Goal: Information Seeking & Learning: Learn about a topic

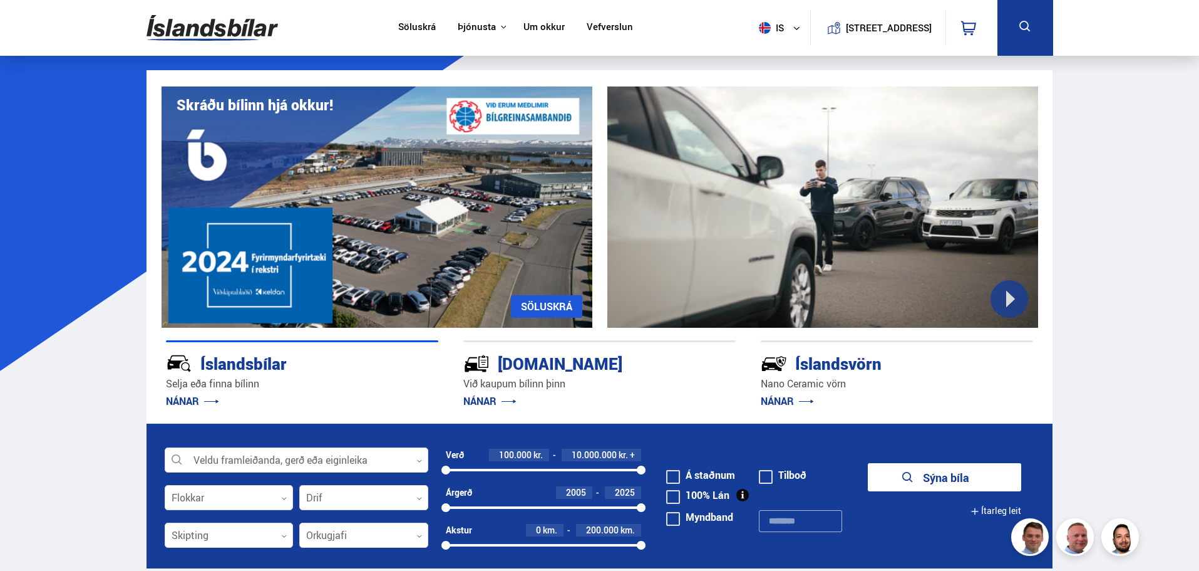
click at [412, 29] on link "Söluskrá" at bounding box center [417, 27] width 38 height 13
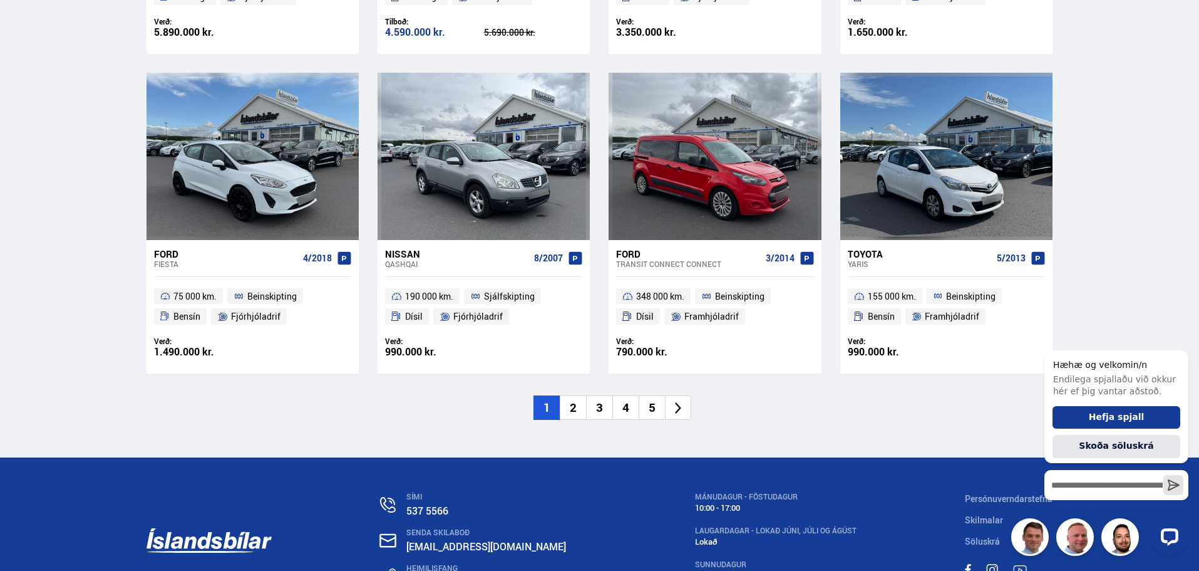
scroll to position [1842, 0]
click at [572, 395] on li "2" at bounding box center [573, 407] width 26 height 24
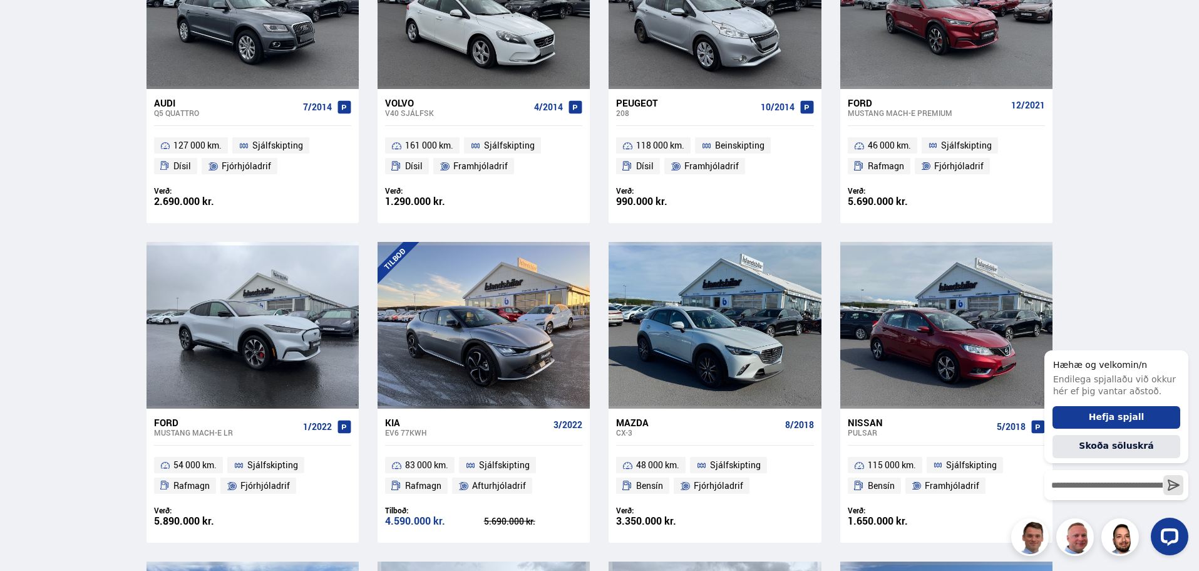
scroll to position [369, 0]
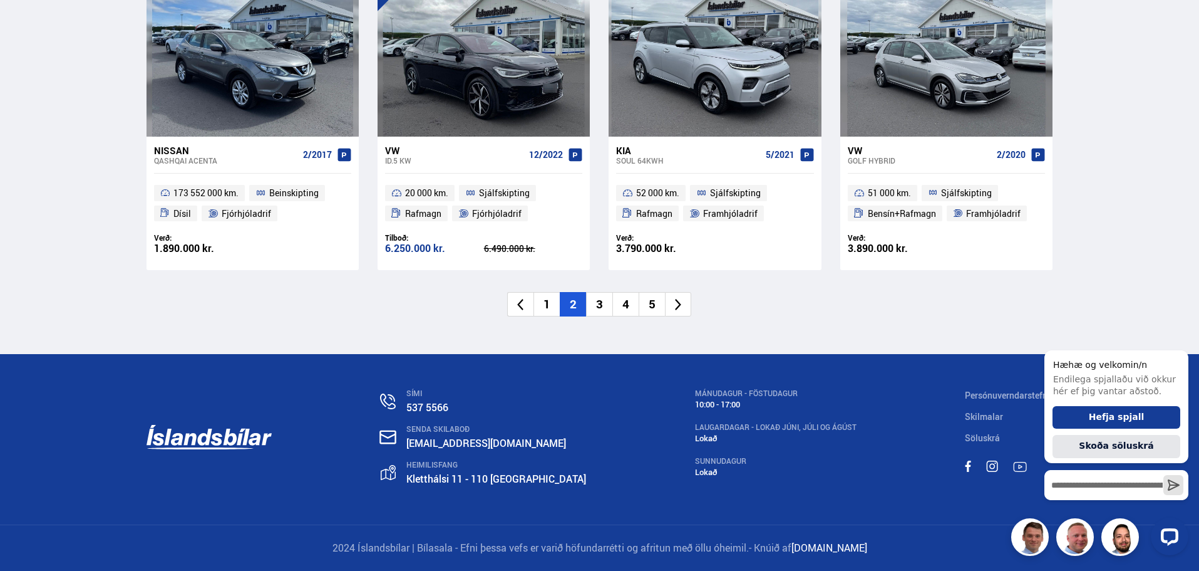
scroll to position [1855, 0]
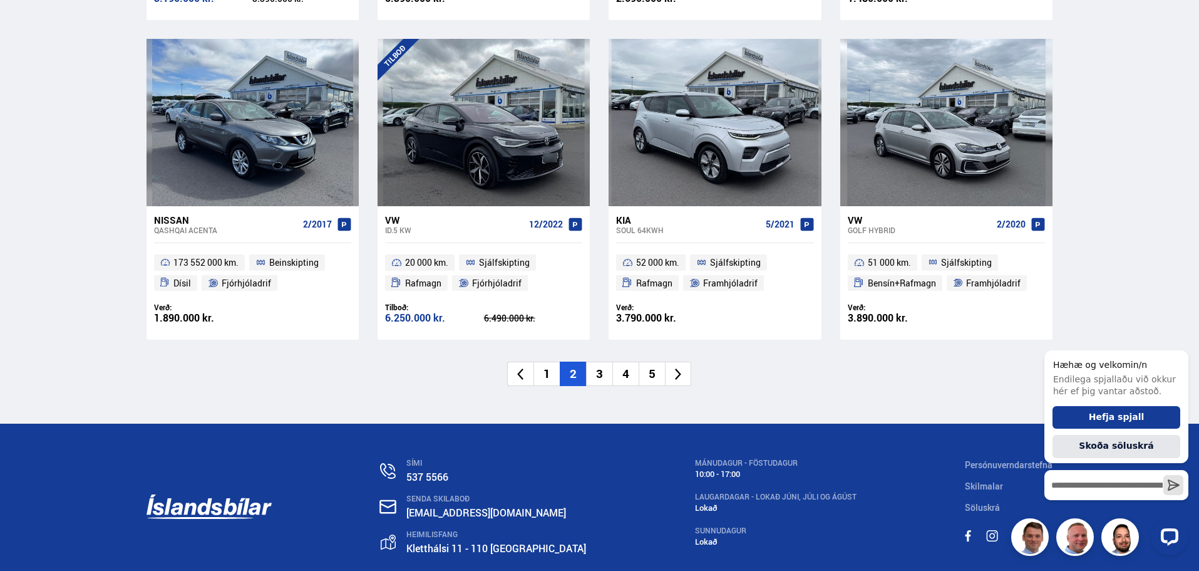
click at [603, 376] on li "3" at bounding box center [599, 373] width 26 height 24
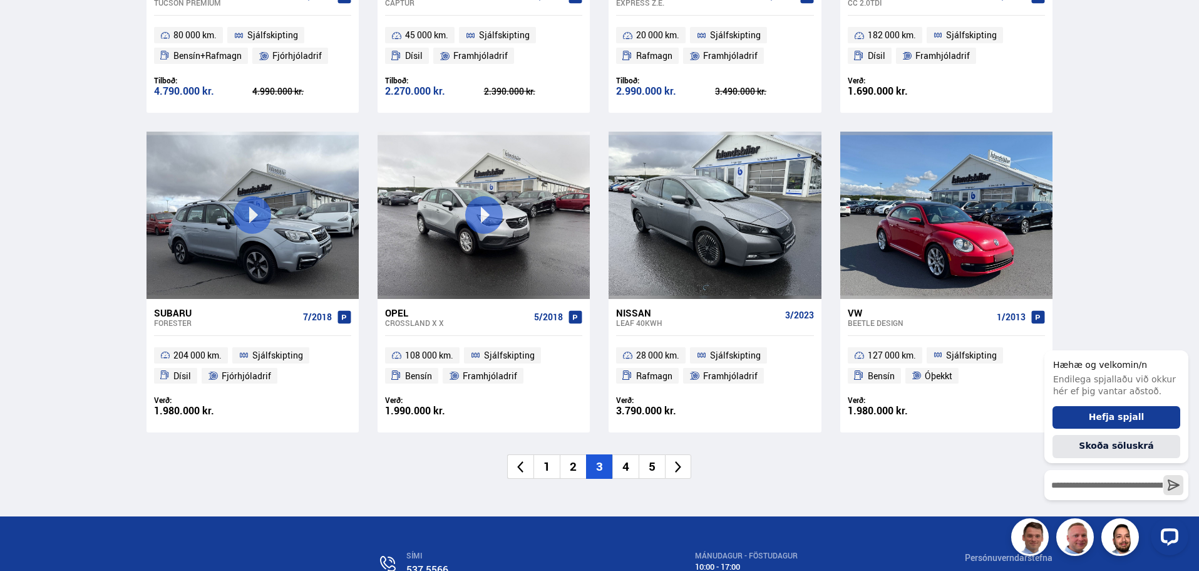
scroll to position [1764, 0]
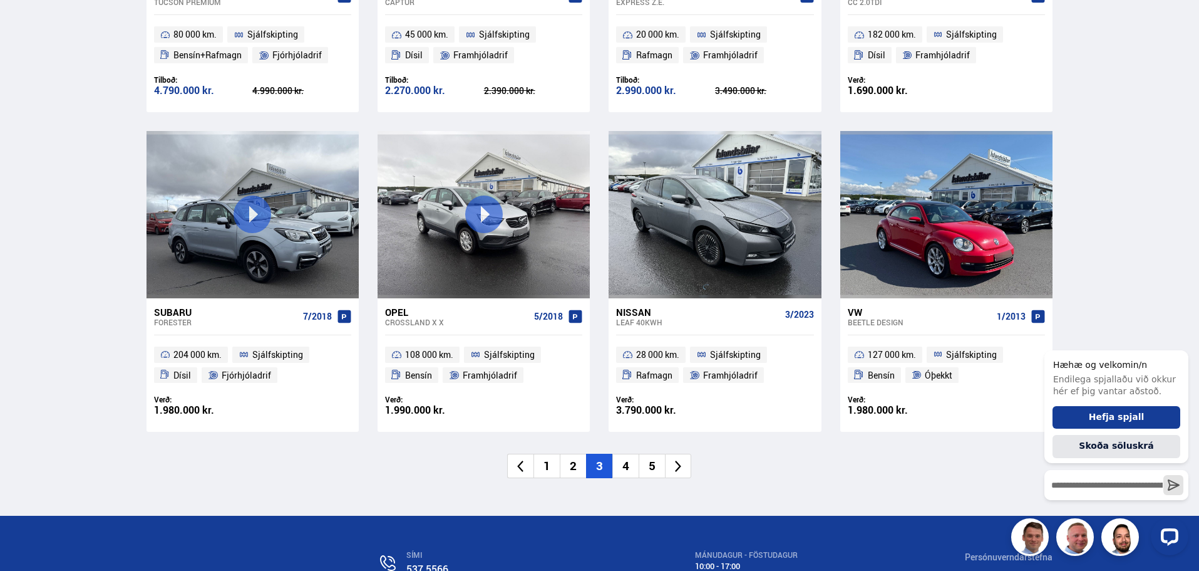
click at [623, 470] on li "4" at bounding box center [626, 465] width 26 height 24
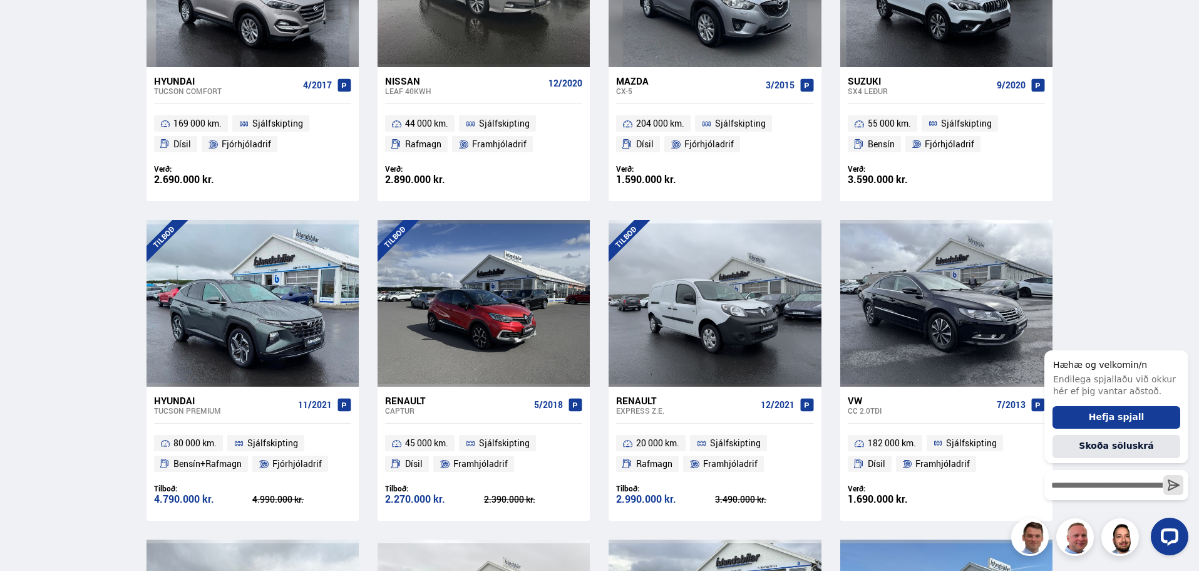
scroll to position [883, 0]
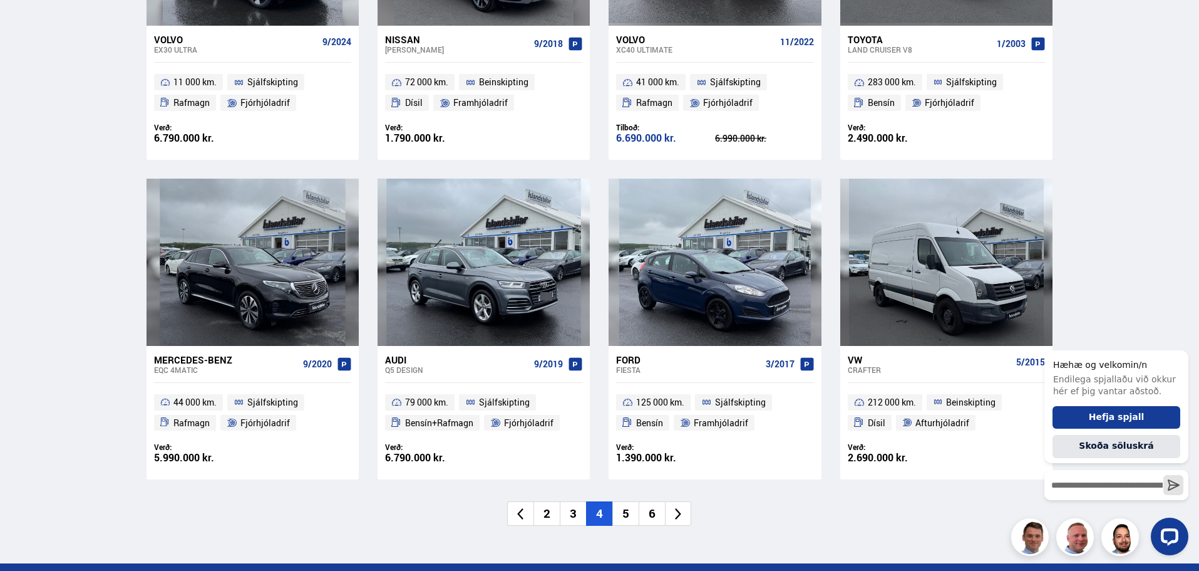
scroll to position [1740, 0]
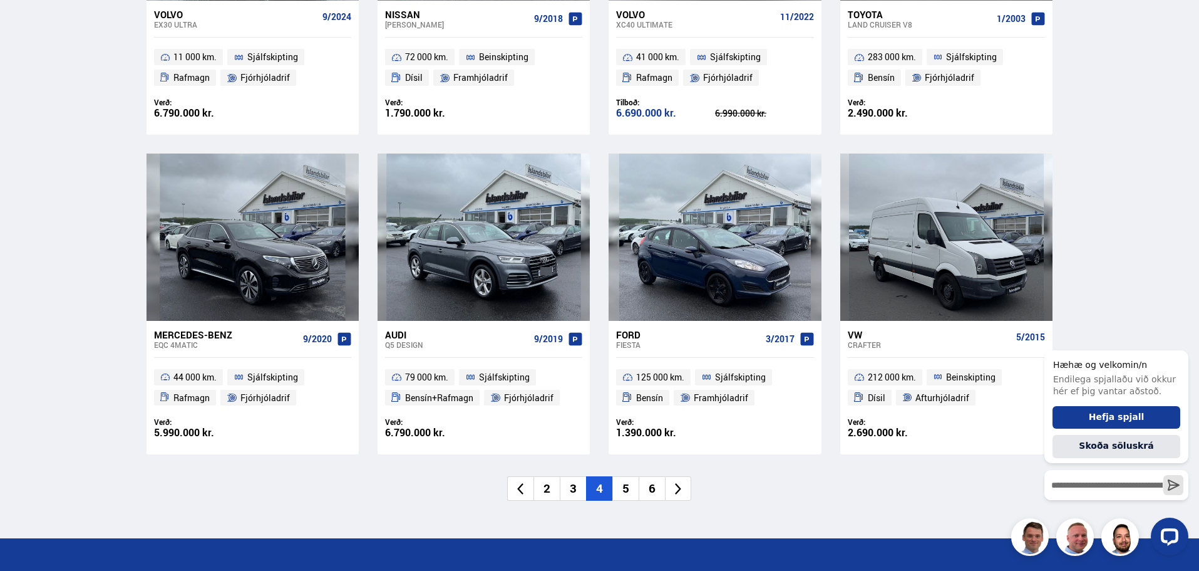
click at [624, 489] on li "5" at bounding box center [626, 488] width 26 height 24
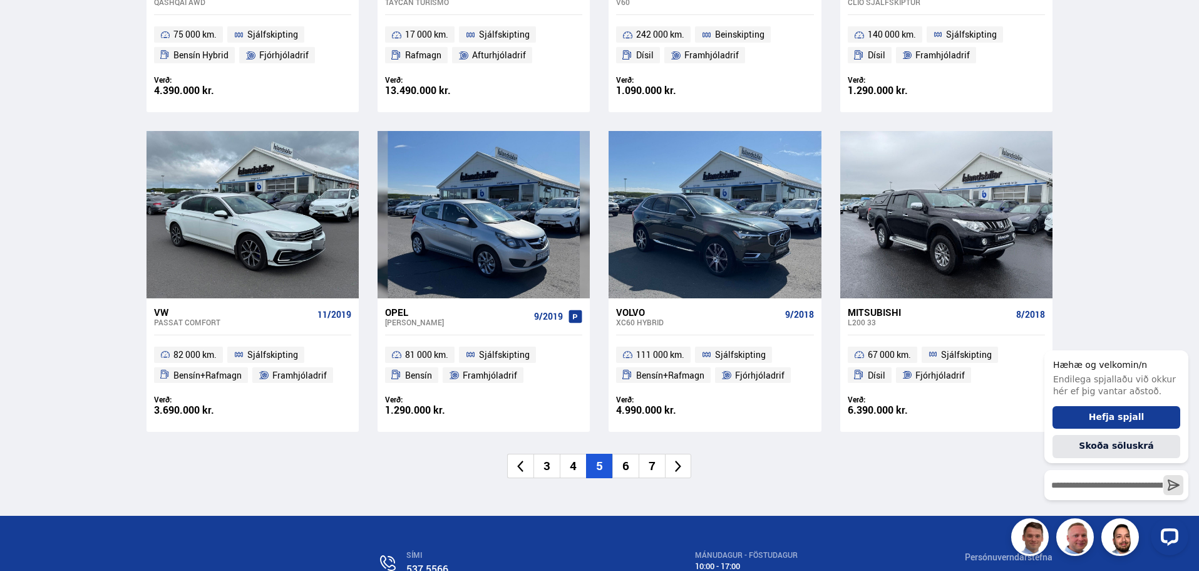
scroll to position [1789, 0]
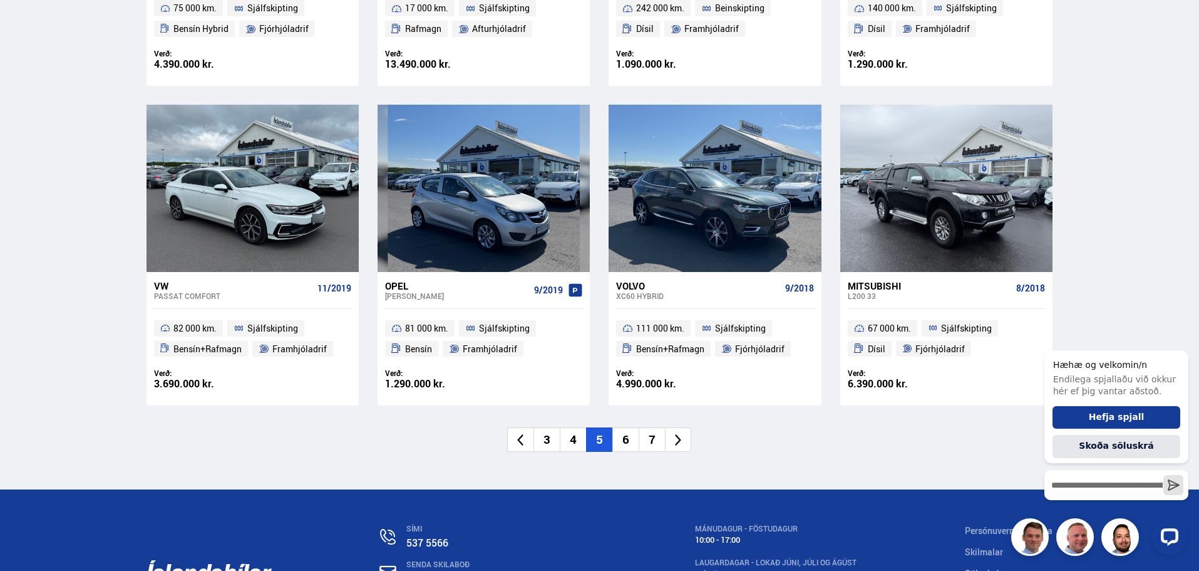
click at [633, 442] on li "6" at bounding box center [626, 439] width 26 height 24
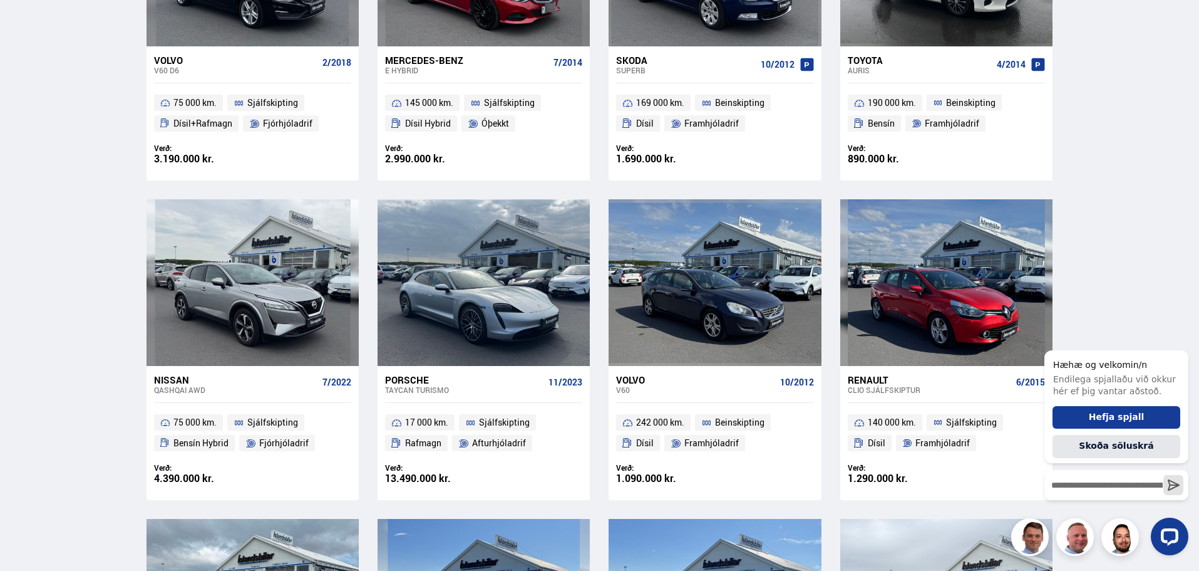
scroll to position [476, 0]
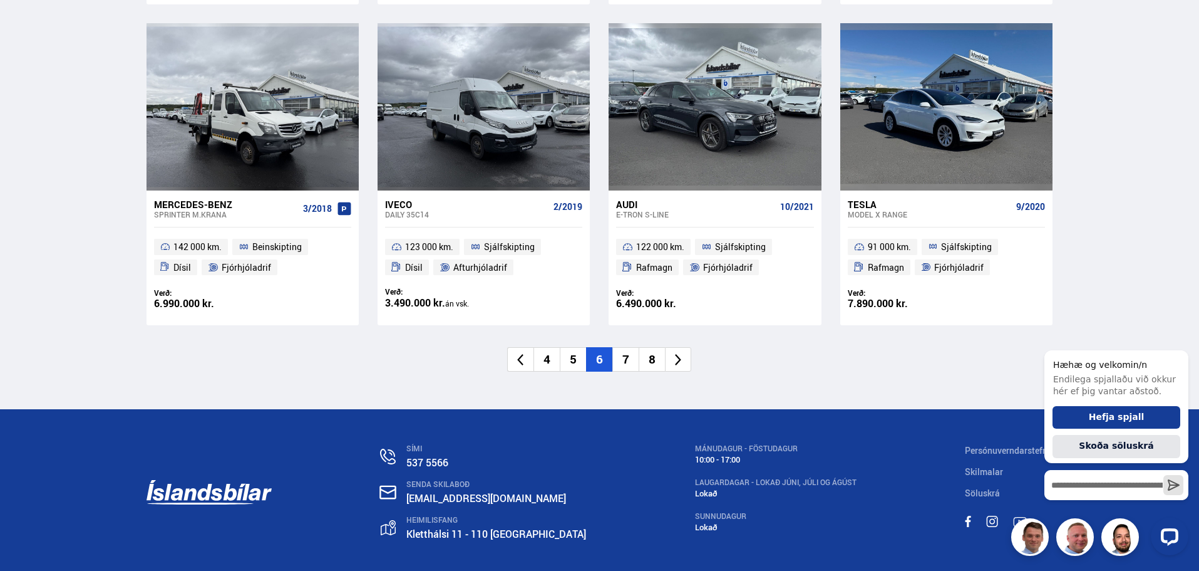
scroll to position [1873, 0]
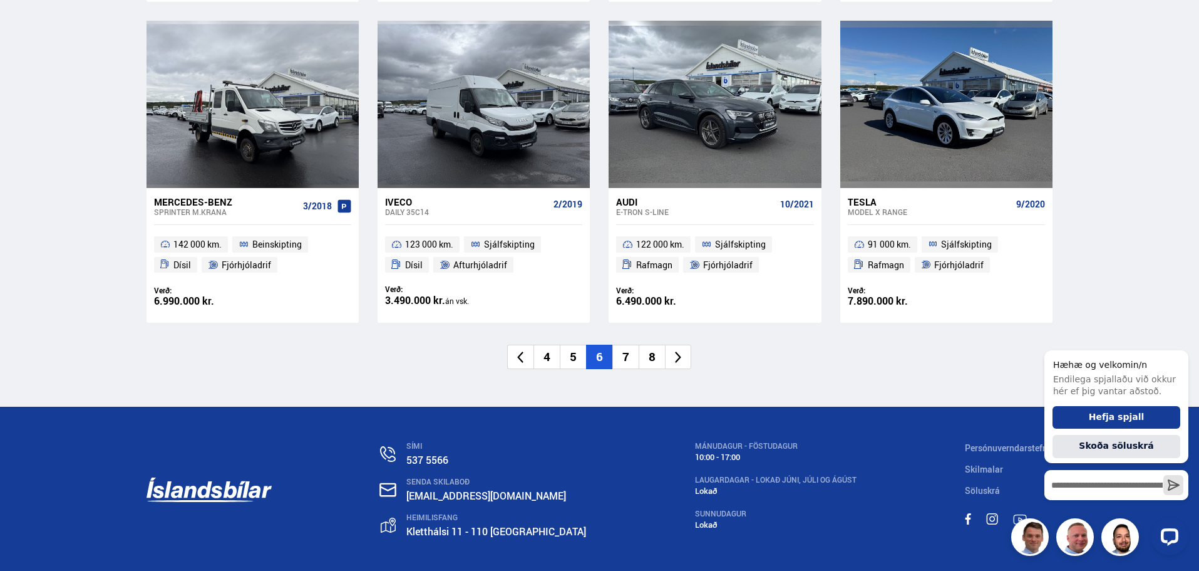
click at [626, 356] on li "7" at bounding box center [626, 356] width 26 height 24
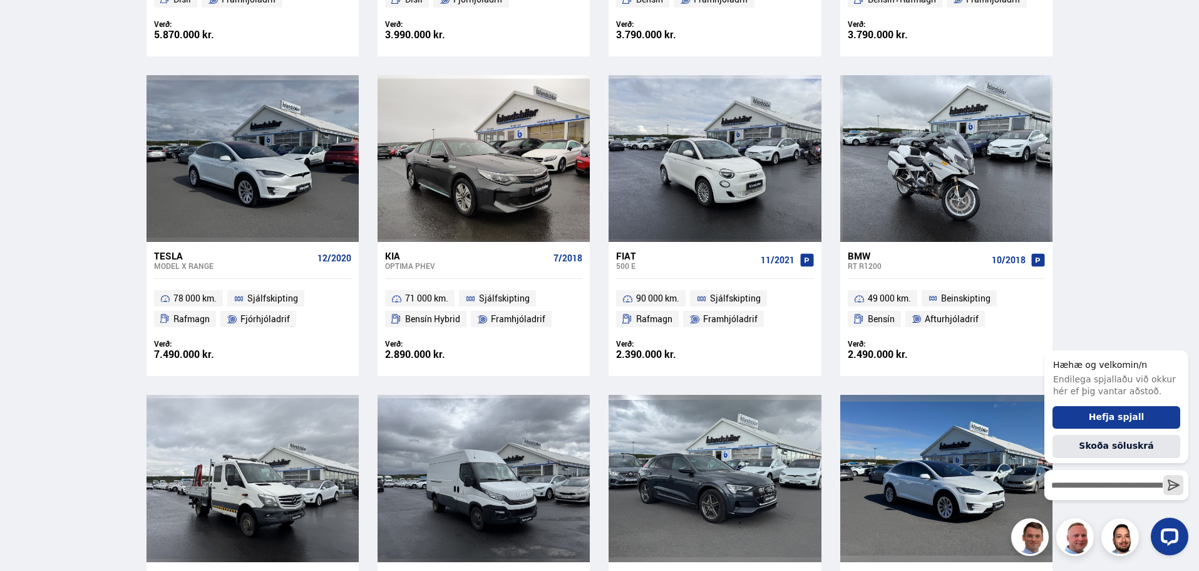
scroll to position [1013, 0]
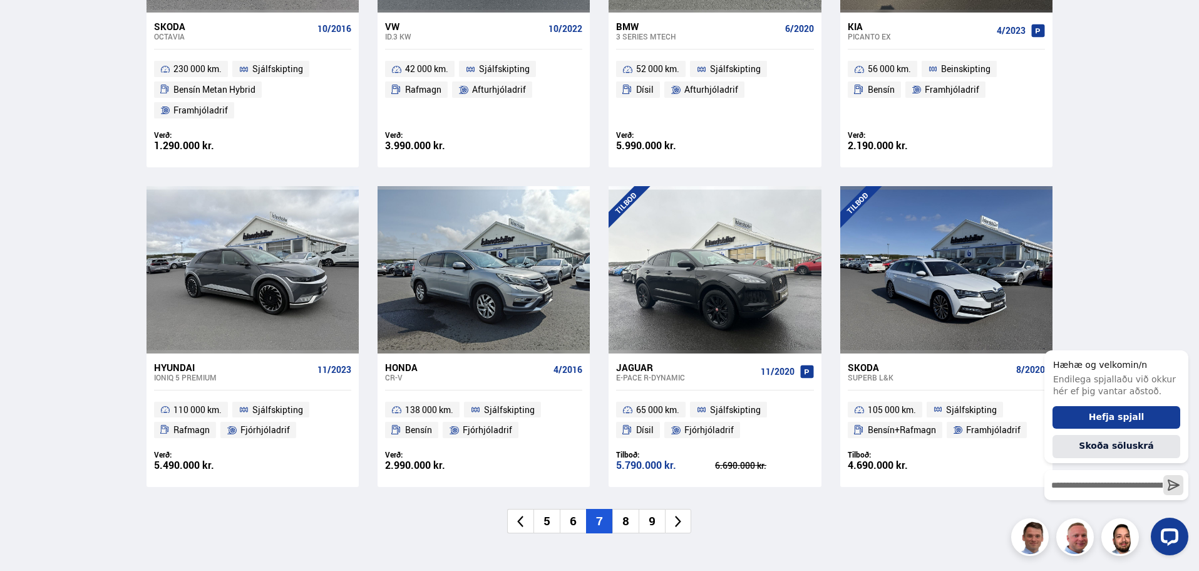
scroll to position [1731, 0]
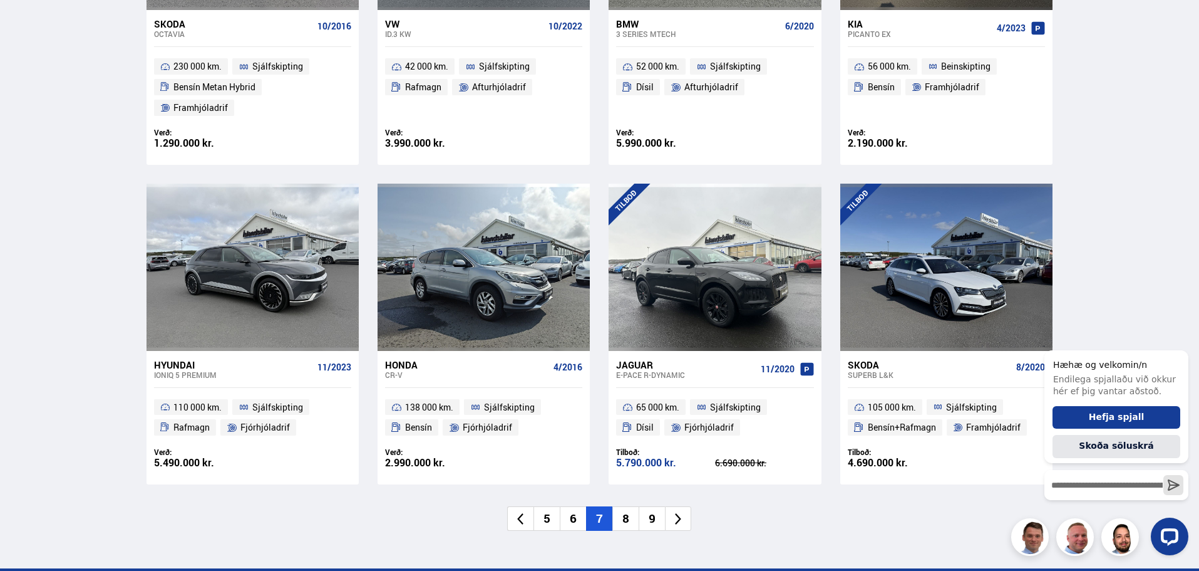
click at [628, 506] on li "8" at bounding box center [626, 518] width 26 height 24
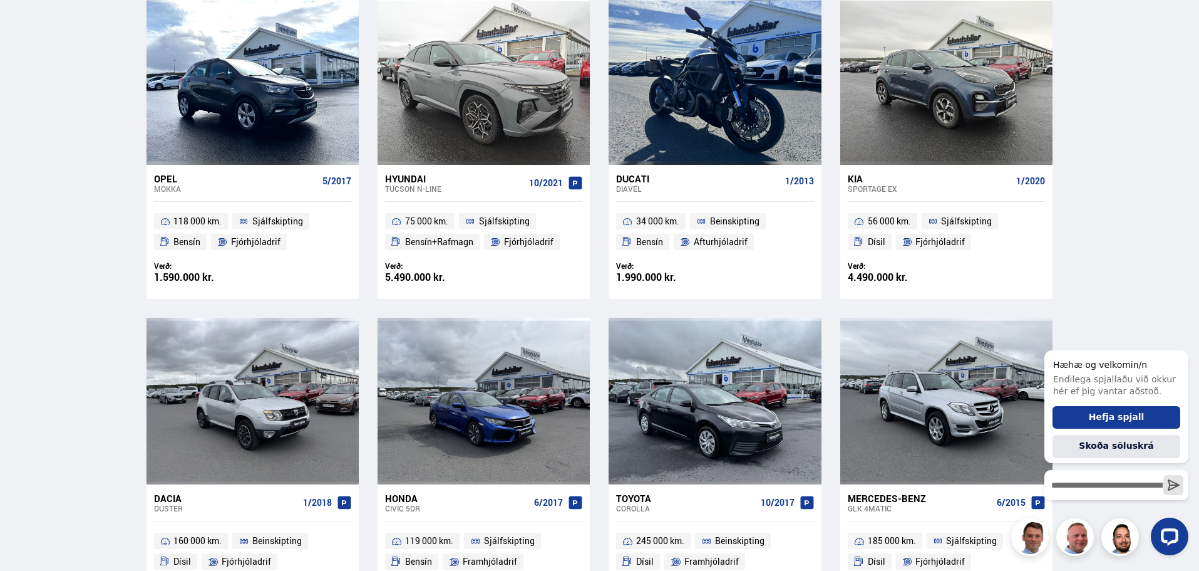
scroll to position [461, 0]
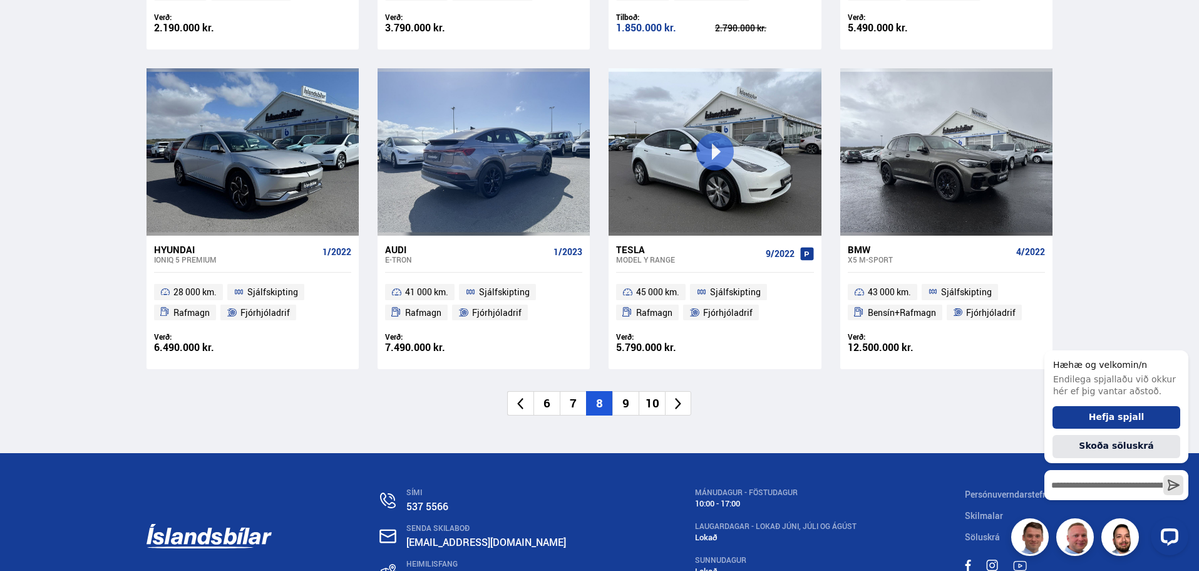
scroll to position [1826, 0]
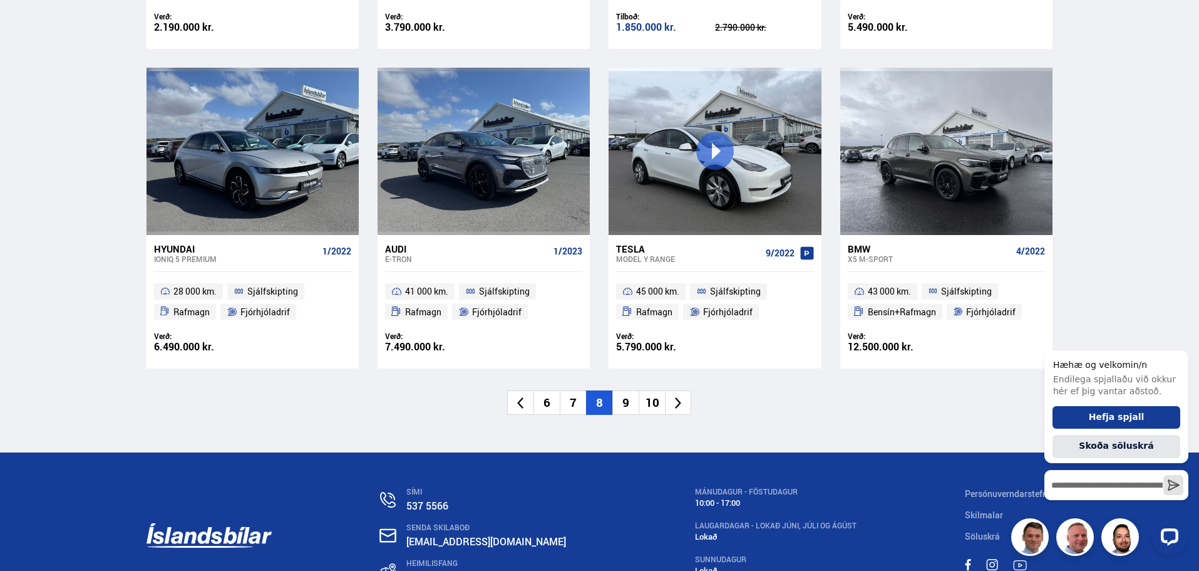
click at [624, 398] on li "9" at bounding box center [626, 402] width 26 height 24
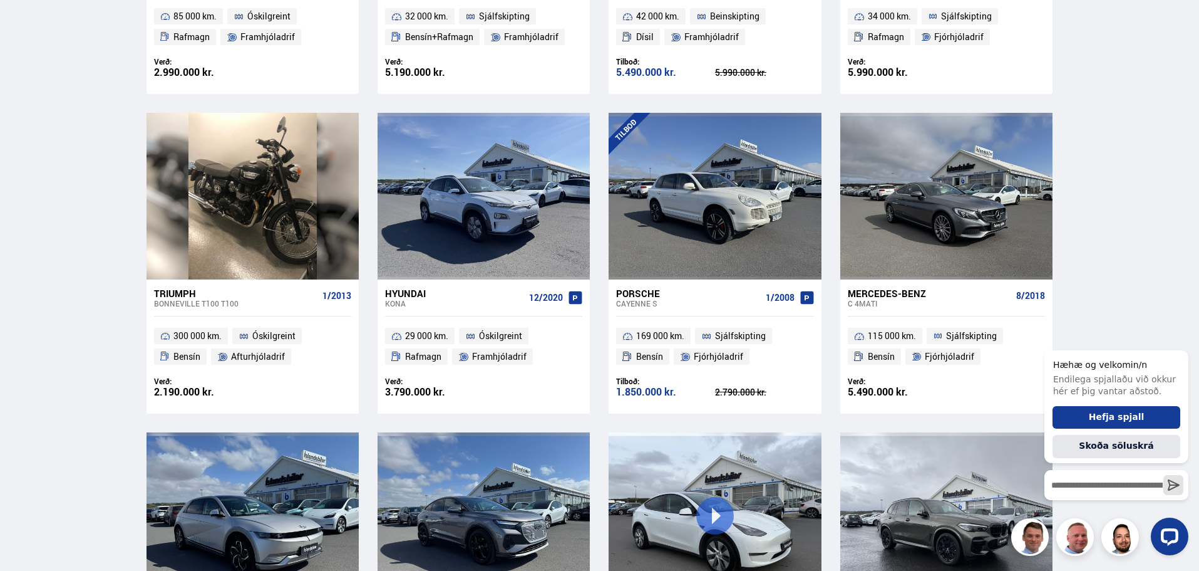
scroll to position [0, 0]
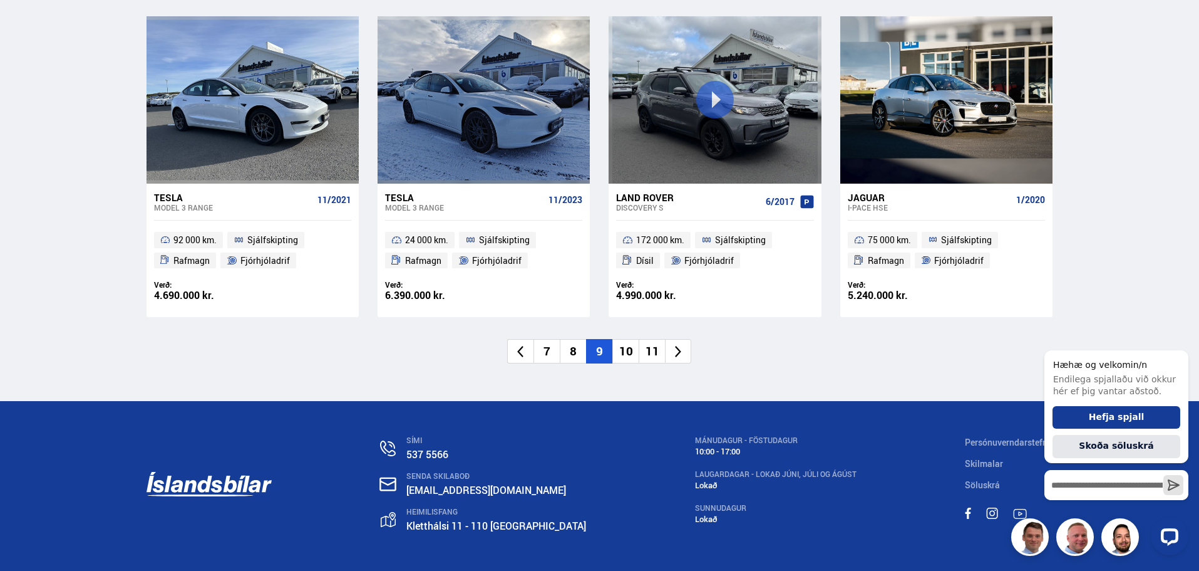
scroll to position [1890, 0]
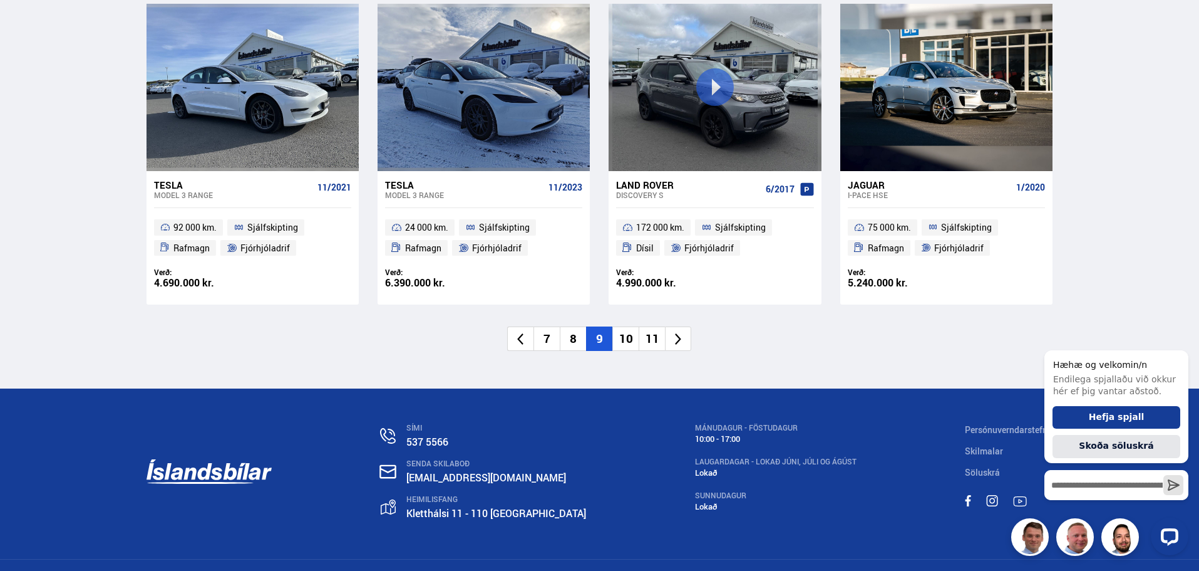
click at [631, 343] on li "10" at bounding box center [626, 338] width 26 height 24
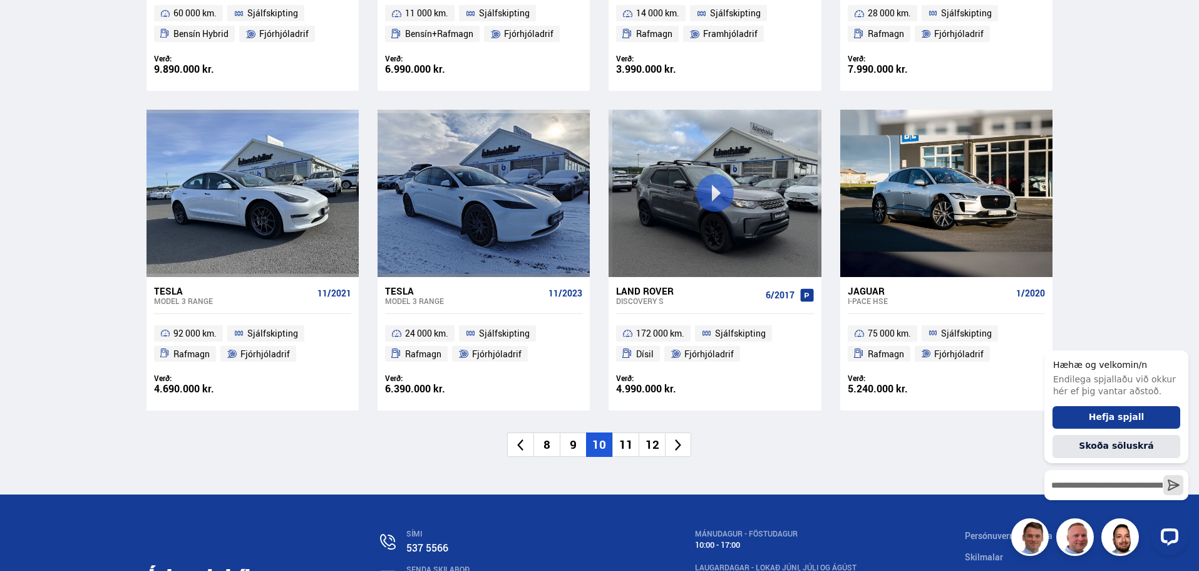
scroll to position [1320, 0]
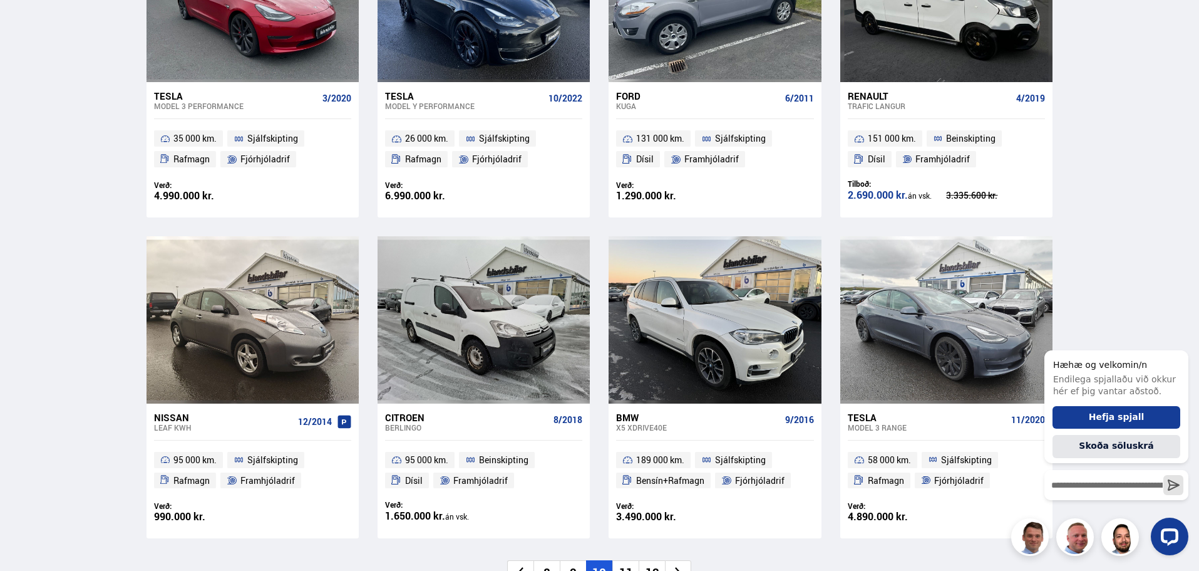
scroll to position [1690, 0]
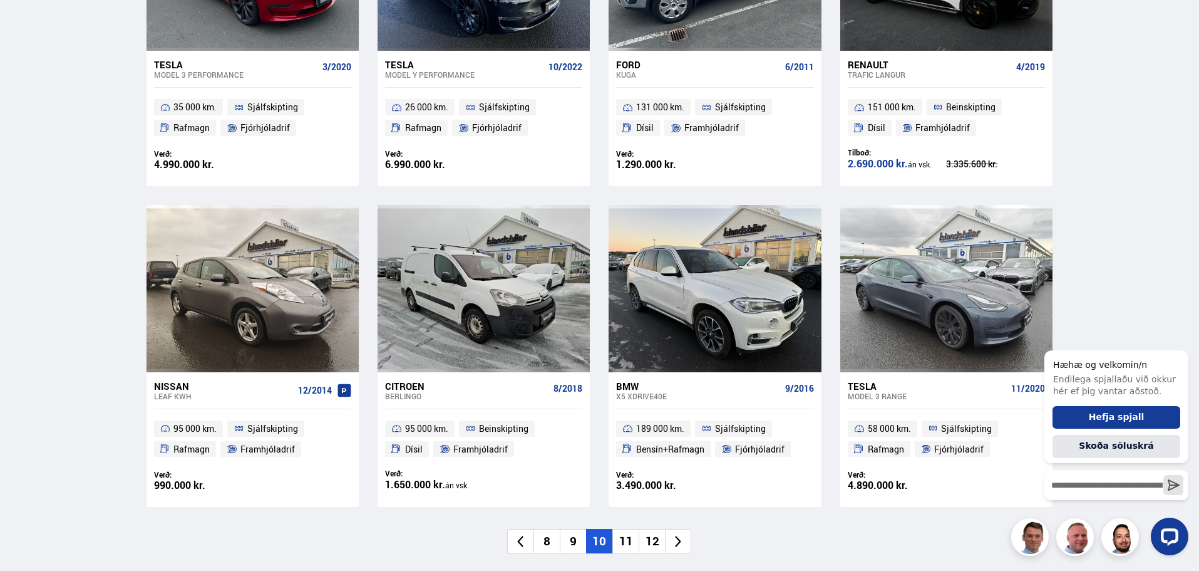
click at [629, 544] on li "11" at bounding box center [626, 541] width 26 height 24
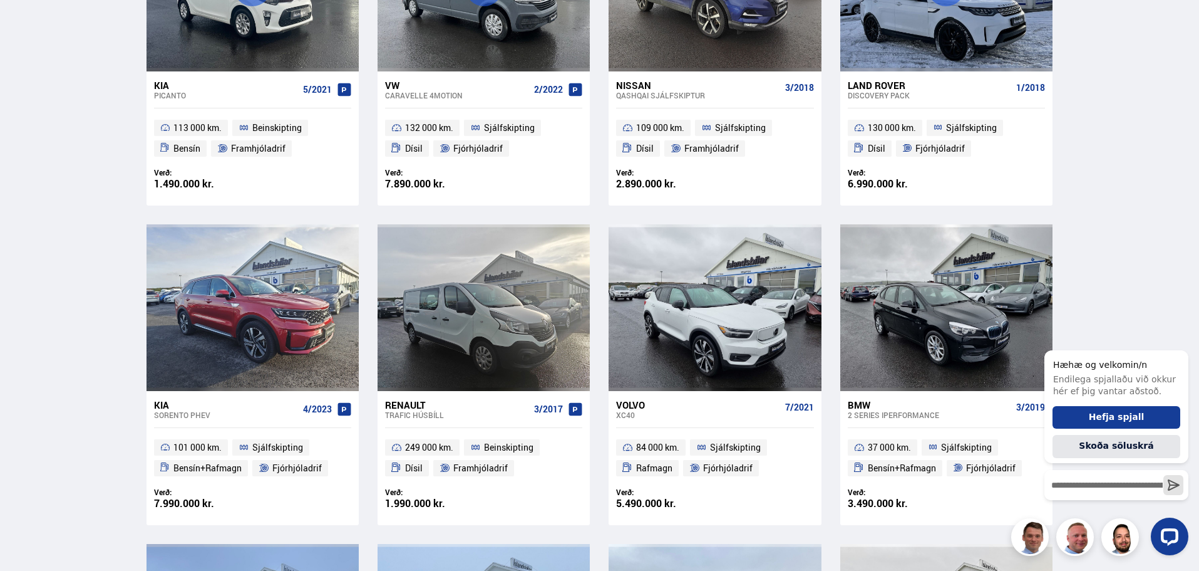
scroll to position [0, 0]
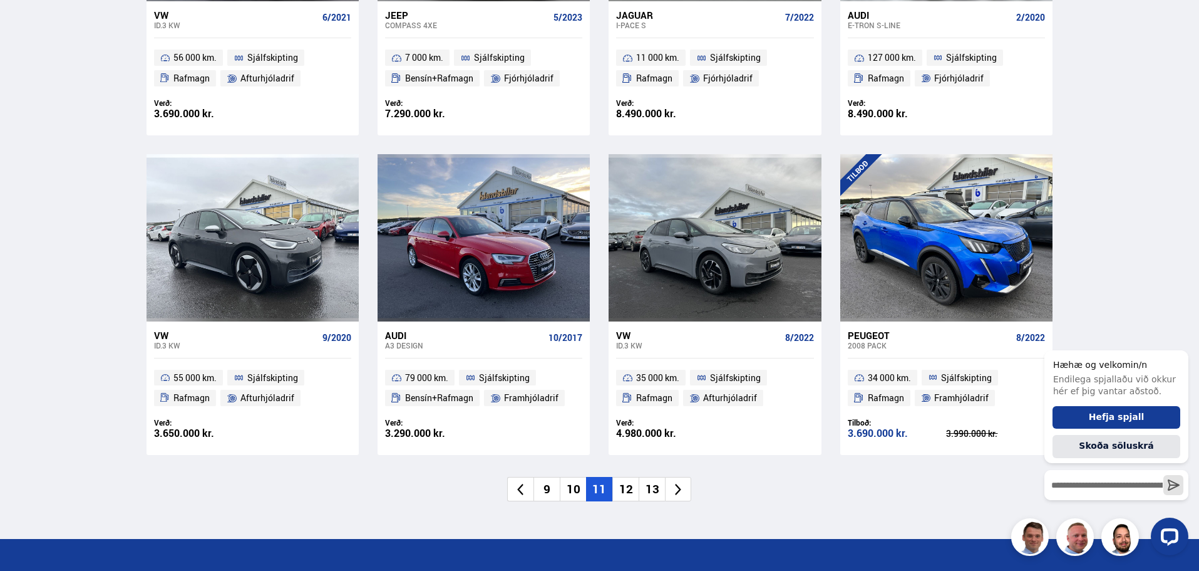
scroll to position [1762, 0]
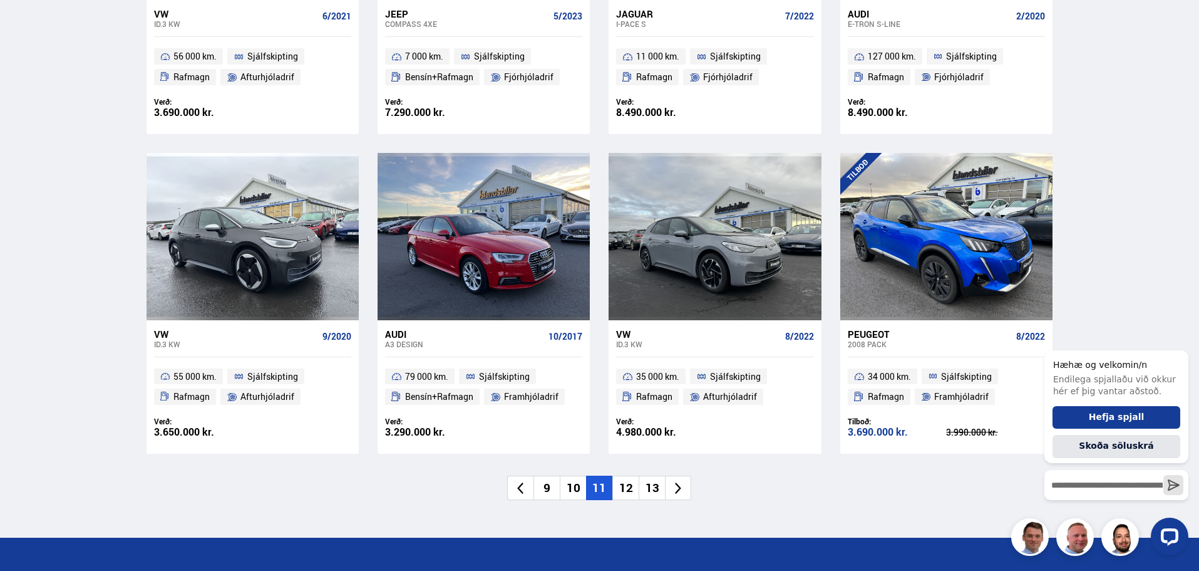
click at [625, 475] on li "12" at bounding box center [626, 487] width 26 height 24
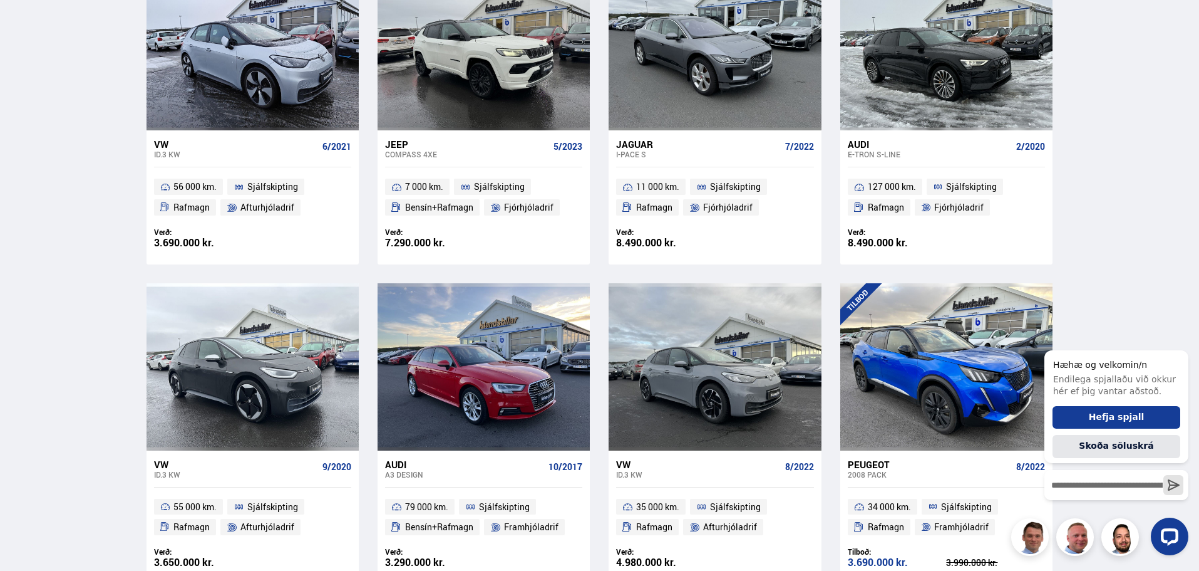
scroll to position [1463, 0]
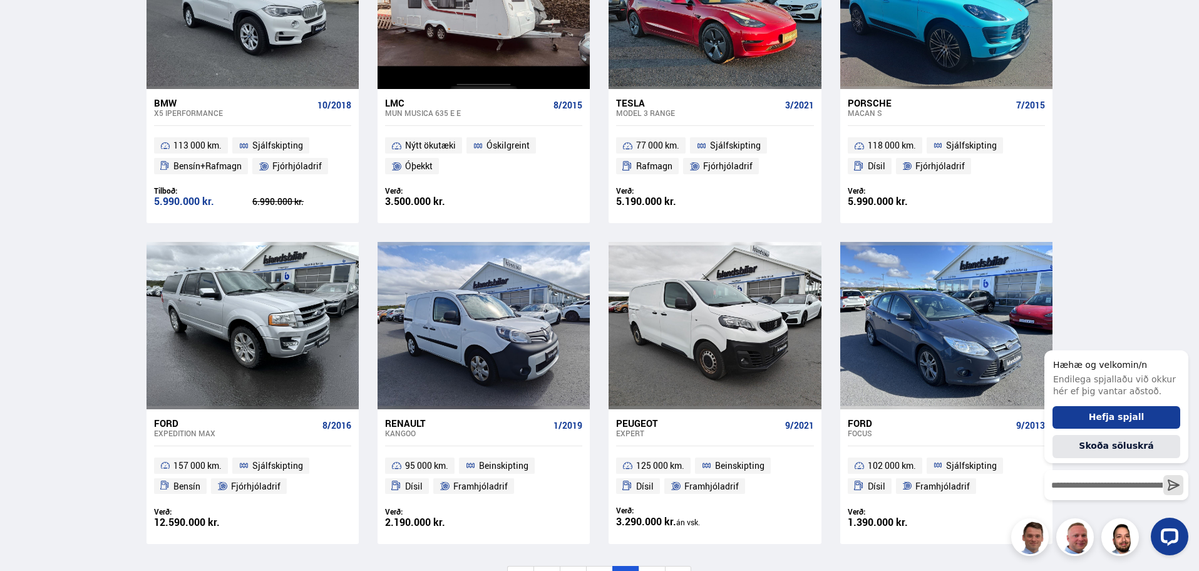
scroll to position [1814, 0]
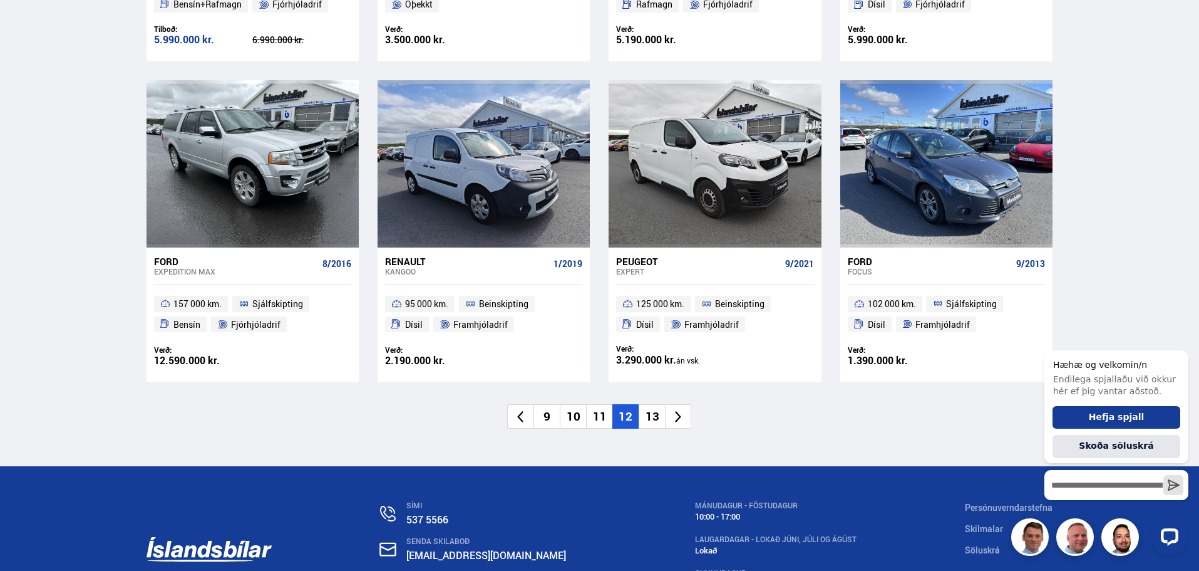
click at [659, 420] on li "13" at bounding box center [652, 416] width 26 height 24
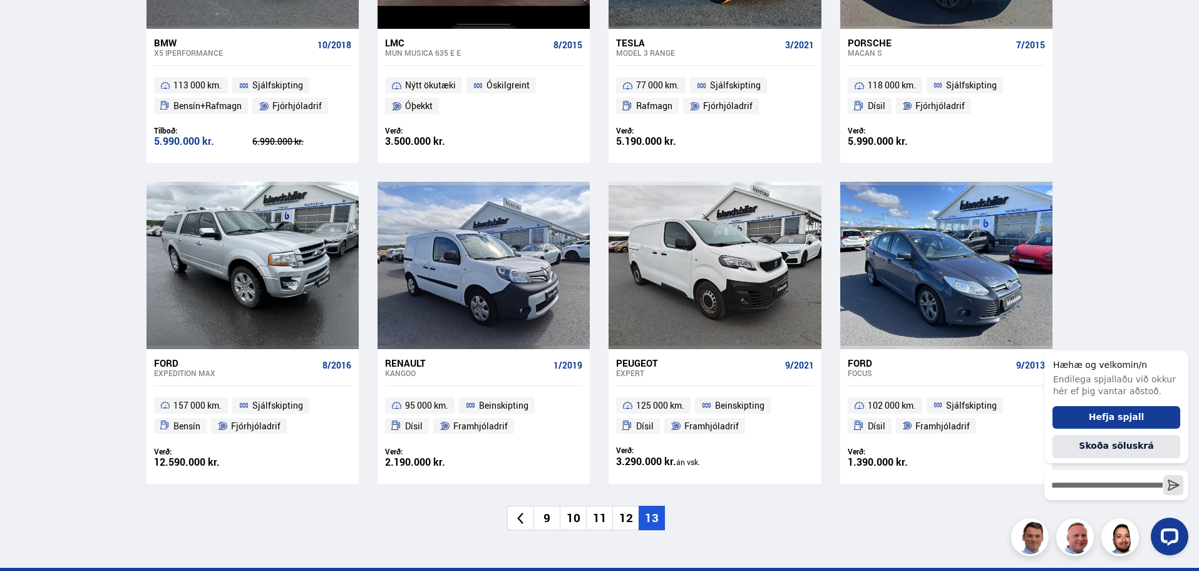
scroll to position [1394, 0]
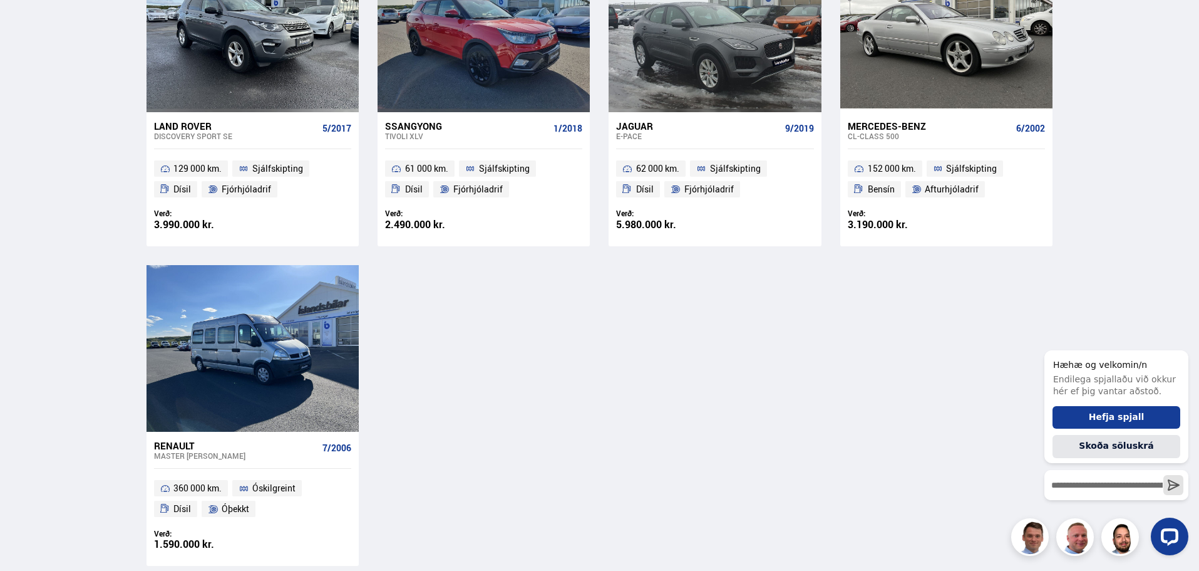
scroll to position [1013, 0]
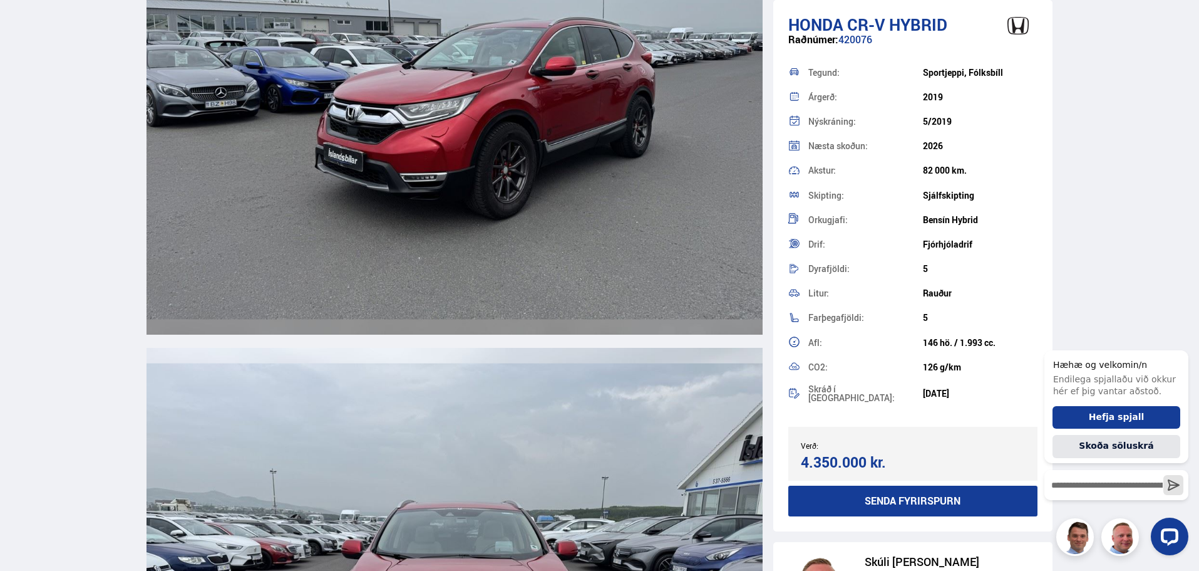
scroll to position [4682, 0]
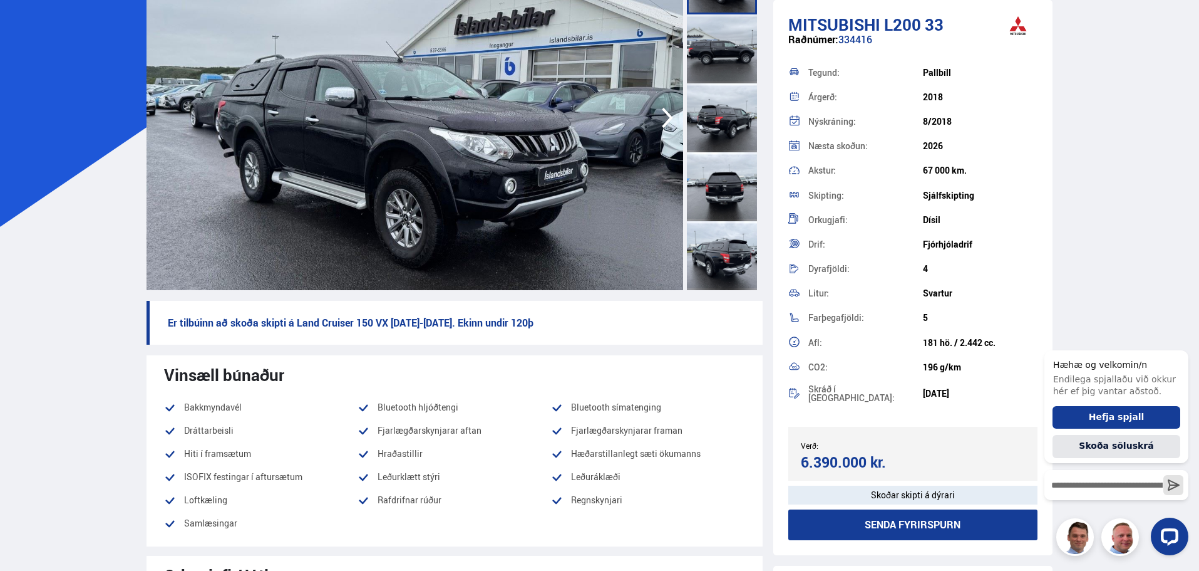
scroll to position [146, 0]
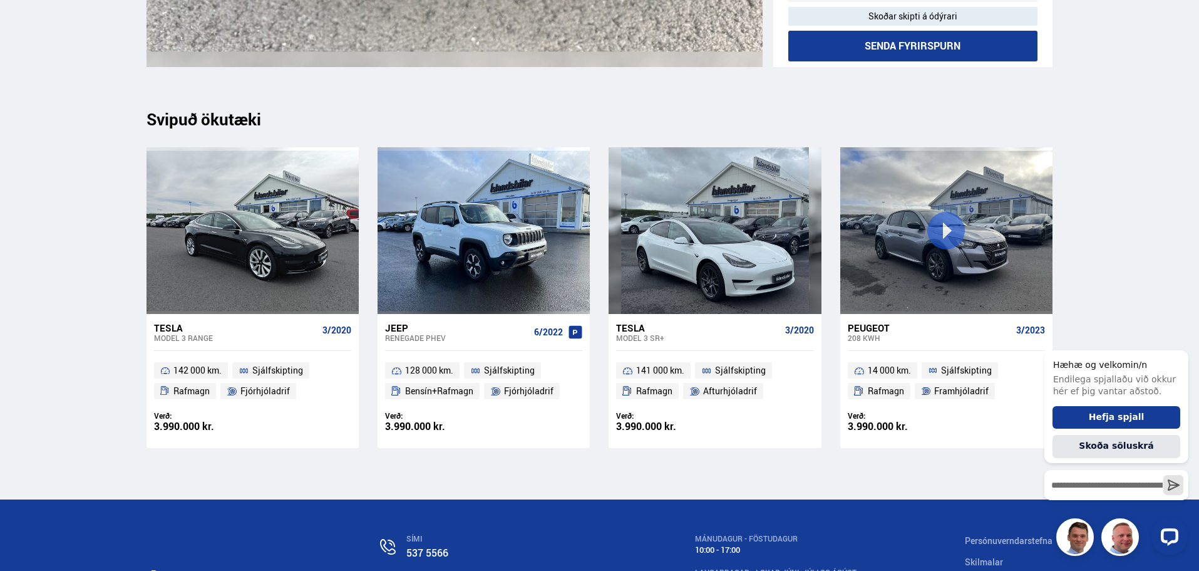
scroll to position [15799, 0]
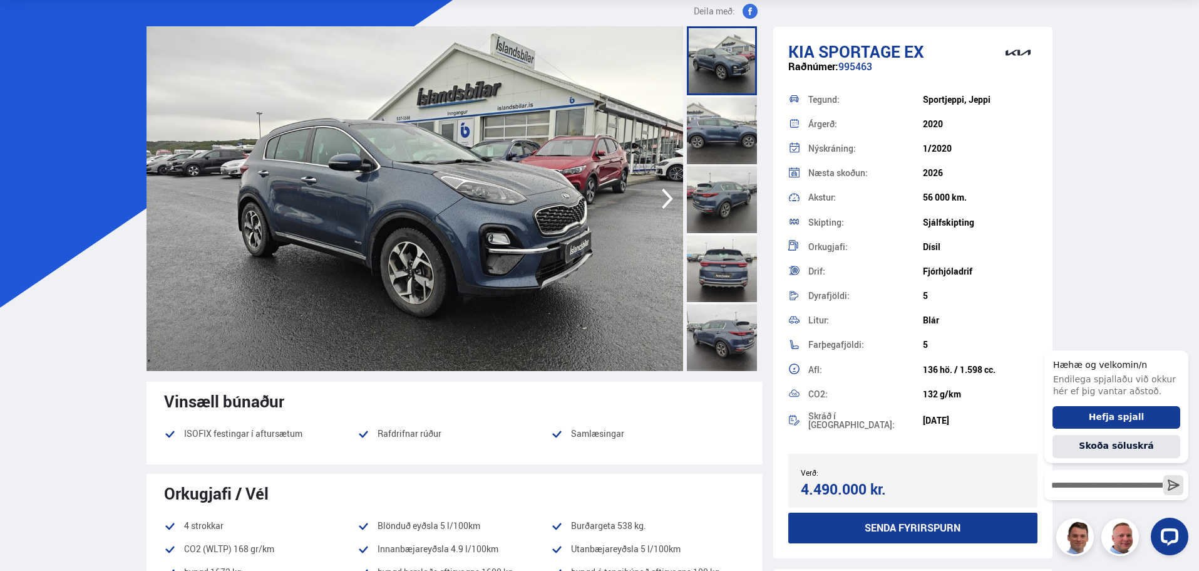
scroll to position [63, 0]
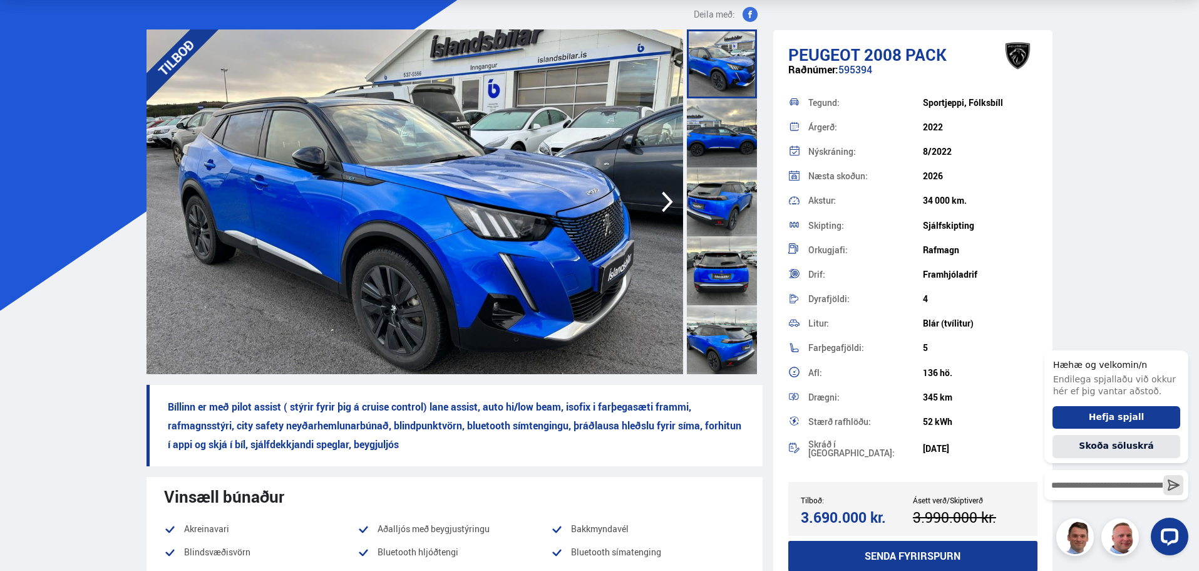
scroll to position [60, 0]
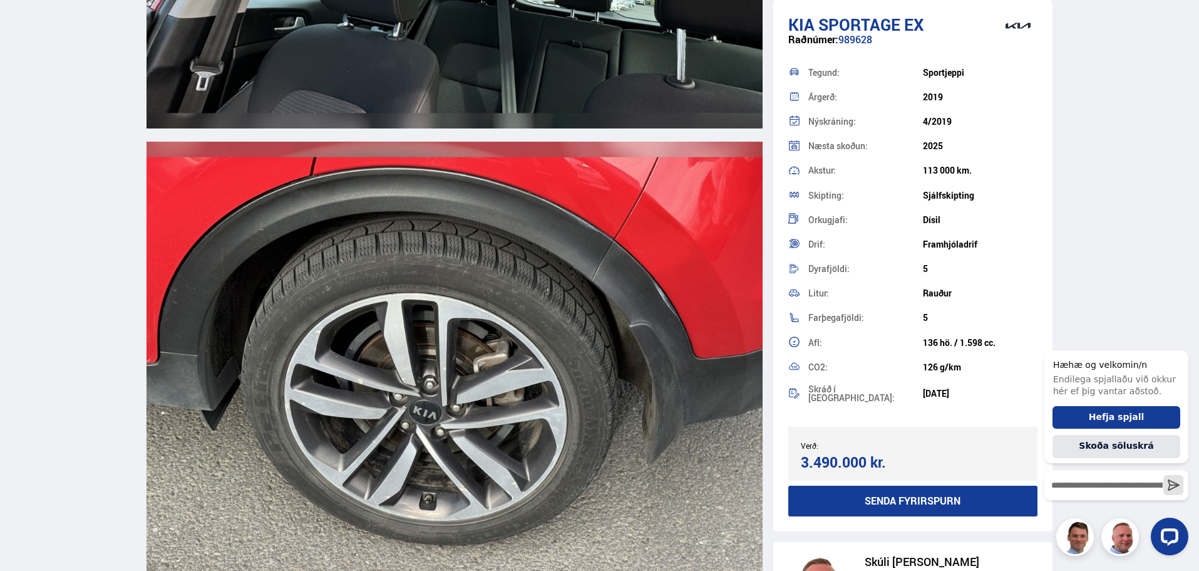
scroll to position [18065, 0]
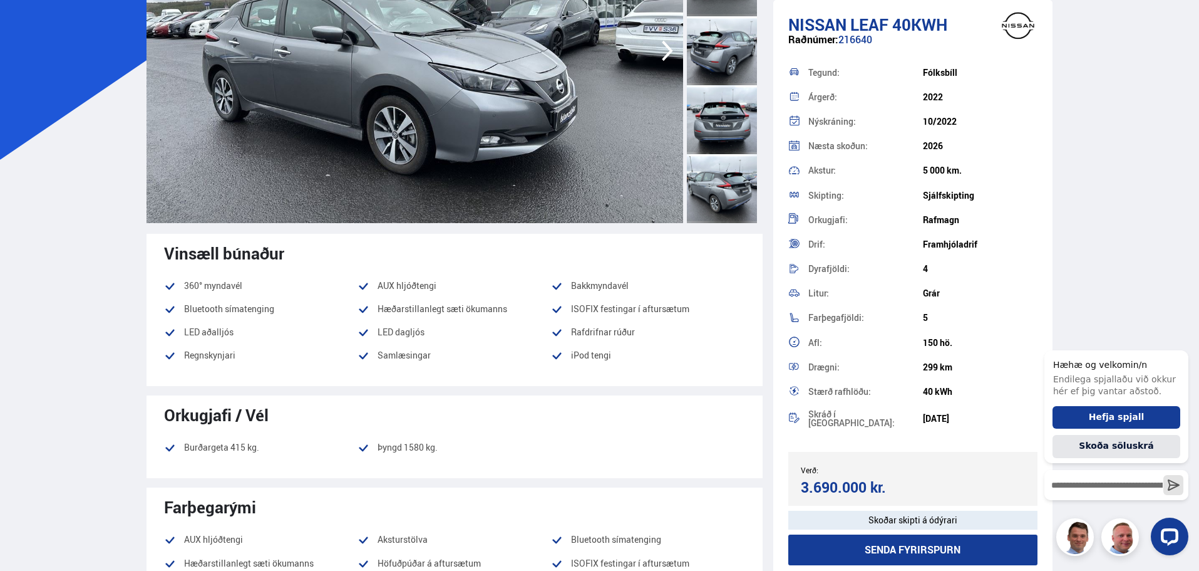
scroll to position [212, 0]
